Goal: Navigation & Orientation: Find specific page/section

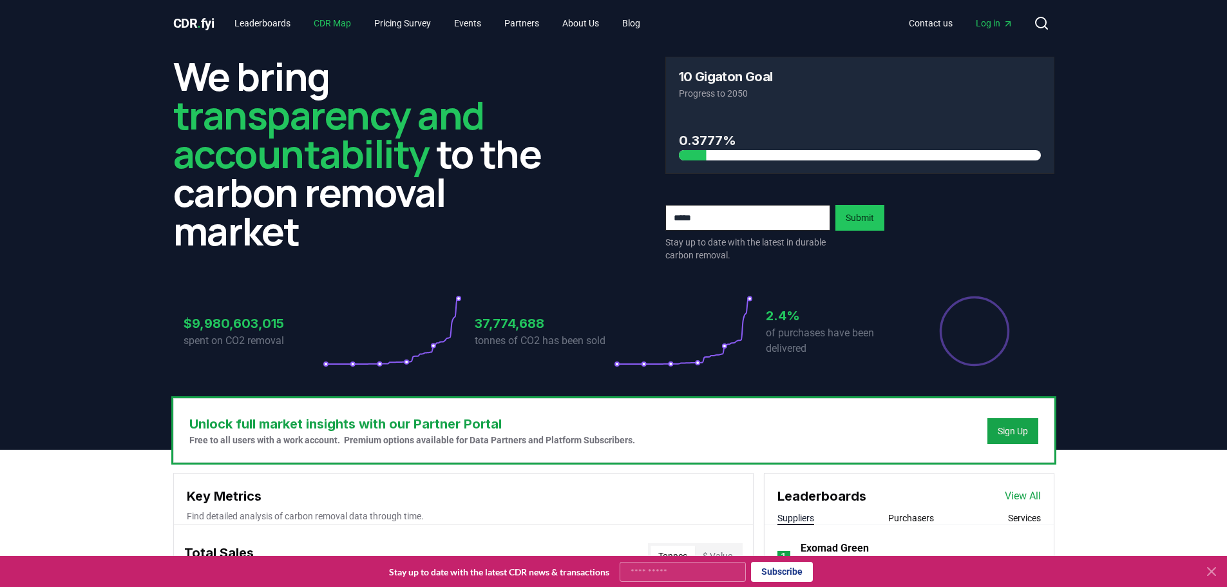
click at [337, 22] on link "CDR Map" at bounding box center [332, 23] width 58 height 23
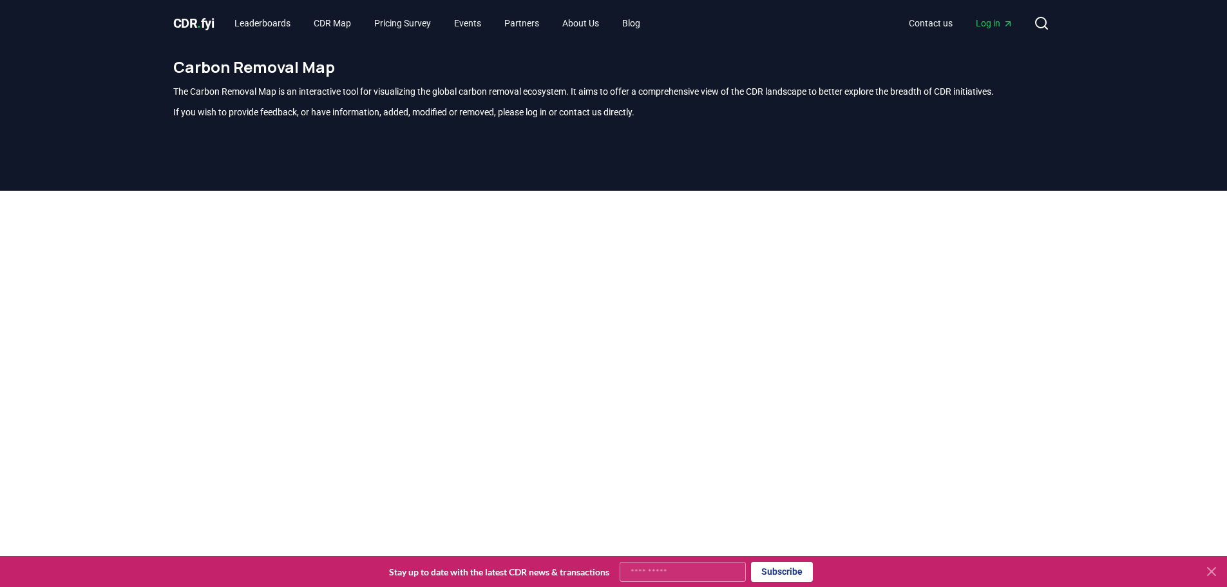
click at [196, 24] on span "CDR . fyi" at bounding box center [193, 22] width 41 height 15
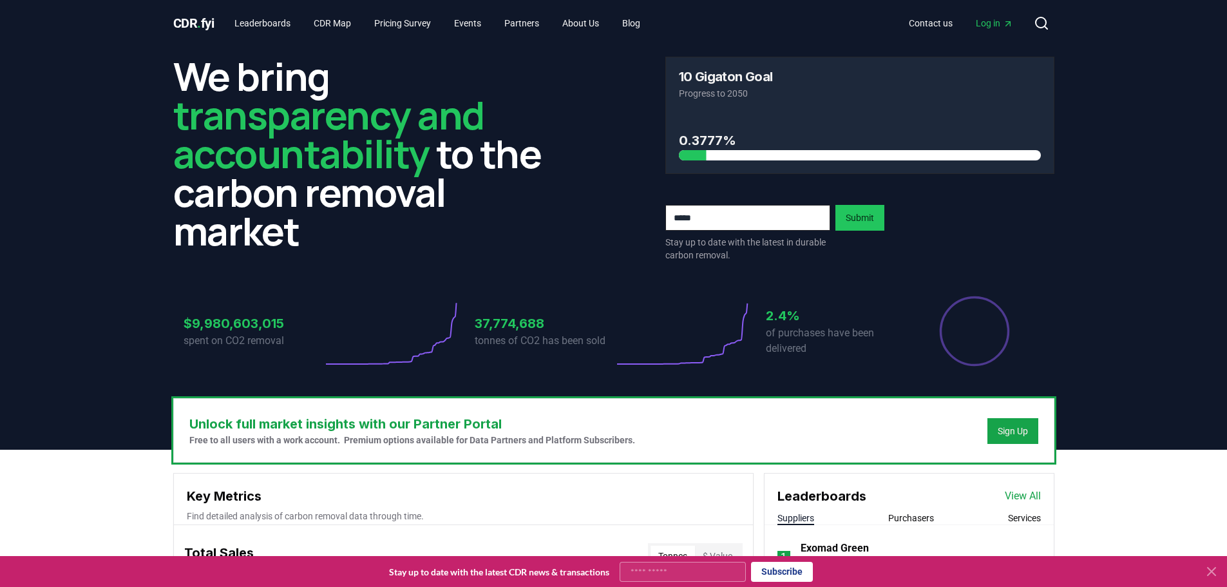
drag, startPoint x: 196, startPoint y: 24, endPoint x: 611, endPoint y: 191, distance: 446.9
click at [611, 191] on div "We bring transparency and accountability to the carbon removal market 10 Gigato…" at bounding box center [613, 159] width 881 height 205
